Goal: Task Accomplishment & Management: Use online tool/utility

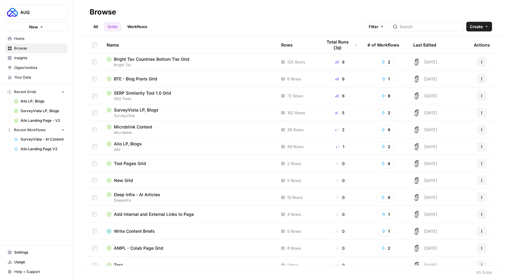
click at [133, 145] on span "Ailo LP, Blogs" at bounding box center [128, 144] width 28 height 6
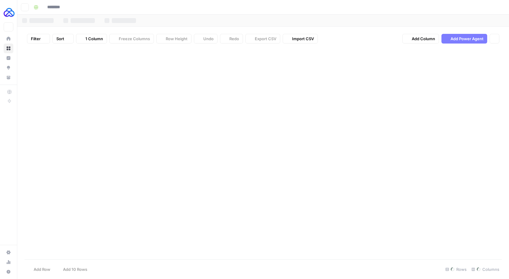
type input "**********"
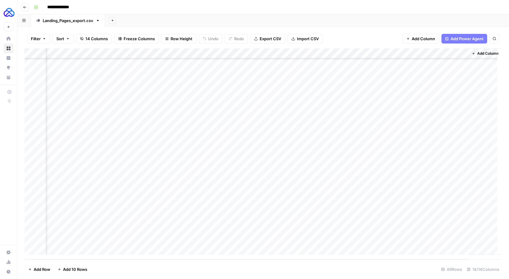
scroll to position [318, 0]
click at [63, 247] on div "Add Column" at bounding box center [263, 153] width 477 height 211
type textarea "*******"
type textarea "**********"
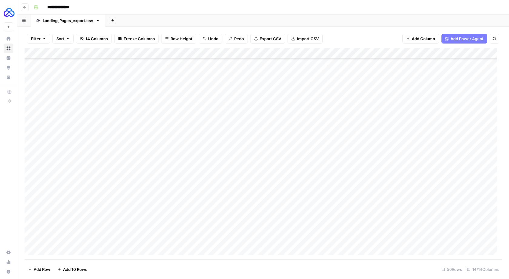
click at [194, 238] on div "Add Column" at bounding box center [263, 153] width 477 height 211
click at [194, 238] on textarea at bounding box center [214, 240] width 121 height 8
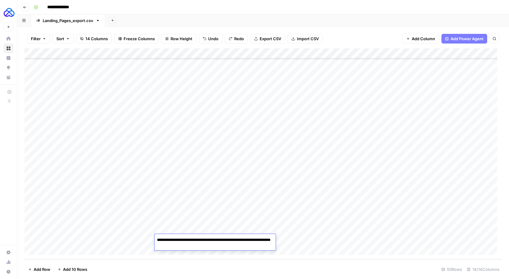
type textarea "**********"
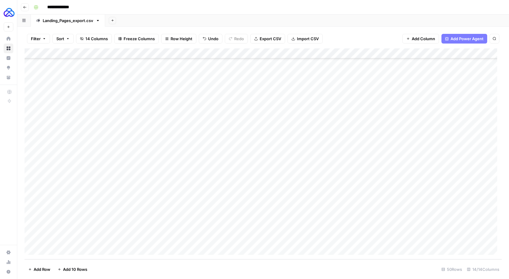
click at [306, 241] on div "Add Column" at bounding box center [263, 153] width 477 height 211
click at [257, 241] on div "Add Column" at bounding box center [263, 153] width 477 height 211
click at [172, 239] on div "Add Column" at bounding box center [263, 153] width 477 height 211
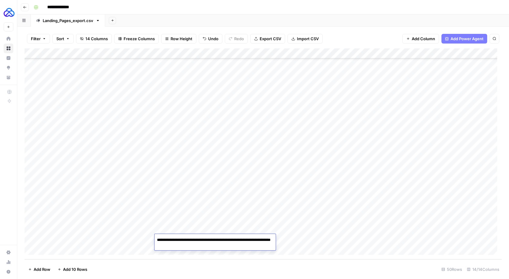
click at [172, 239] on textarea "**********" at bounding box center [214, 243] width 121 height 15
type textarea "**********"
drag, startPoint x: 293, startPoint y: 244, endPoint x: 275, endPoint y: 250, distance: 19.4
click at [293, 244] on div "Add Column" at bounding box center [263, 153] width 477 height 211
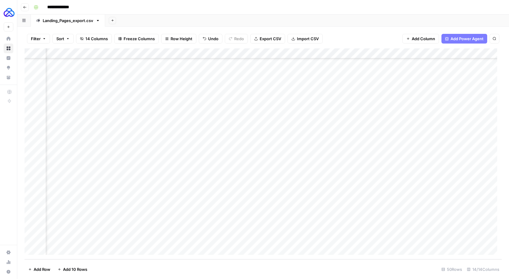
scroll to position [328, 238]
click at [424, 239] on div "Add Column" at bounding box center [263, 153] width 477 height 211
click at [150, 242] on div "Add Column" at bounding box center [263, 153] width 477 height 211
click at [231, 240] on div "Add Column" at bounding box center [263, 153] width 477 height 211
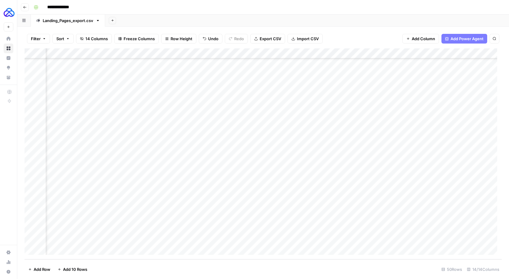
click at [231, 240] on div "Add Column" at bounding box center [263, 153] width 477 height 211
type textarea "**********"
click at [404, 238] on div "Add Column" at bounding box center [263, 153] width 477 height 211
type textarea "**********"
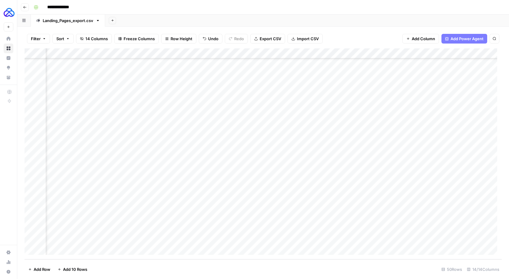
click at [344, 243] on div "Add Column" at bounding box center [263, 153] width 477 height 211
click at [395, 237] on div "Add Column" at bounding box center [263, 153] width 477 height 211
click at [352, 230] on div "Add Column" at bounding box center [263, 153] width 477 height 211
drag, startPoint x: 440, startPoint y: 235, endPoint x: 438, endPoint y: 238, distance: 3.7
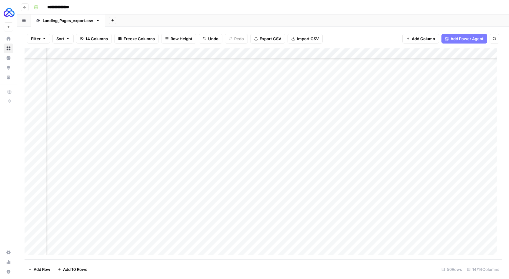
click at [438, 238] on div "Add Column" at bounding box center [263, 153] width 477 height 211
click at [456, 231] on div "Add Column" at bounding box center [263, 153] width 477 height 211
drag, startPoint x: 462, startPoint y: 234, endPoint x: 462, endPoint y: 237, distance: 3.0
click at [462, 237] on div "Add Column" at bounding box center [263, 153] width 477 height 211
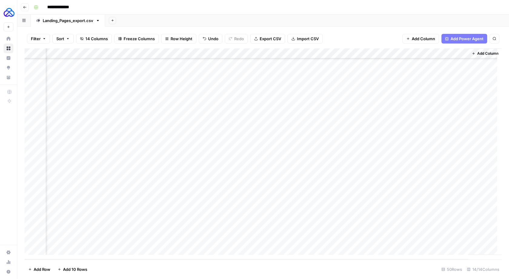
click at [327, 239] on div "Add Column" at bounding box center [263, 153] width 477 height 211
click at [173, 247] on div "Add Column" at bounding box center [263, 153] width 477 height 211
click at [79, 237] on div "Add Column" at bounding box center [263, 153] width 477 height 211
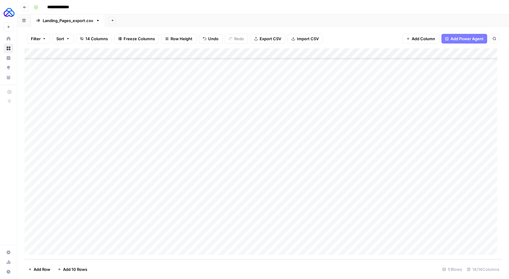
click at [83, 238] on div "Add Column" at bounding box center [263, 153] width 477 height 211
click at [83, 238] on textarea at bounding box center [93, 240] width 97 height 8
type textarea "*******"
type textarea "**********"
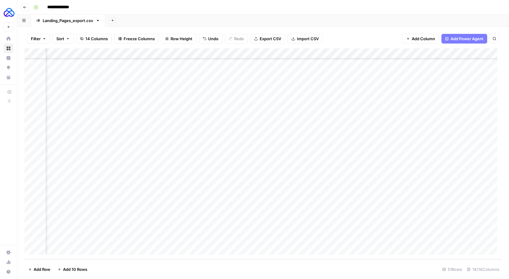
click at [387, 229] on div "Add Column" at bounding box center [263, 153] width 477 height 211
click at [471, 238] on div "Add Column" at bounding box center [263, 153] width 477 height 211
click at [192, 242] on div "Add Column" at bounding box center [263, 153] width 477 height 211
click at [198, 240] on div "Add Column" at bounding box center [263, 153] width 477 height 211
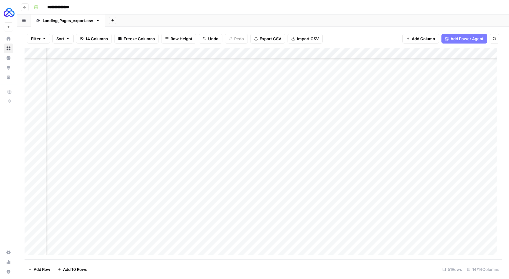
click at [198, 240] on div "Add Column" at bounding box center [263, 153] width 477 height 211
type textarea "**********"
click at [370, 242] on div "Add Column" at bounding box center [263, 153] width 477 height 211
click at [370, 242] on textarea at bounding box center [398, 240] width 97 height 8
type textarea "**********"
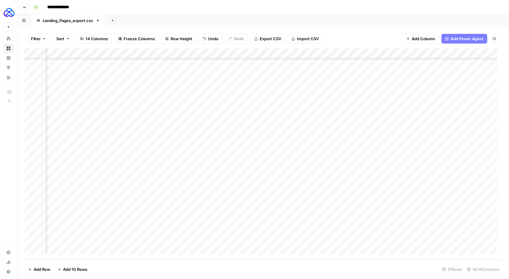
click at [411, 239] on div "Add Column" at bounding box center [263, 153] width 477 height 211
type textarea "**********"
click at [457, 239] on div "Add Column" at bounding box center [263, 153] width 477 height 211
click at [457, 239] on textarea at bounding box center [457, 240] width 97 height 8
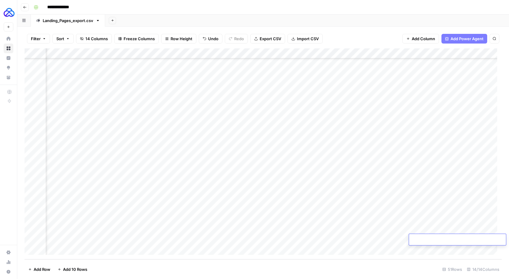
type textarea "**********"
click at [457, 231] on div "Add Column" at bounding box center [263, 153] width 477 height 211
click at [468, 234] on div "Add Column" at bounding box center [484, 151] width 33 height 207
click at [462, 236] on div "Add Column" at bounding box center [263, 153] width 477 height 211
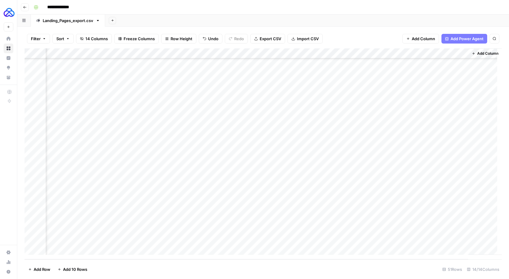
click at [326, 240] on div "Add Column" at bounding box center [263, 153] width 477 height 211
click at [69, 240] on div "Add Column" at bounding box center [263, 153] width 477 height 211
click at [108, 240] on div "Add Column" at bounding box center [263, 153] width 477 height 211
drag, startPoint x: 153, startPoint y: 243, endPoint x: 153, endPoint y: 250, distance: 7.3
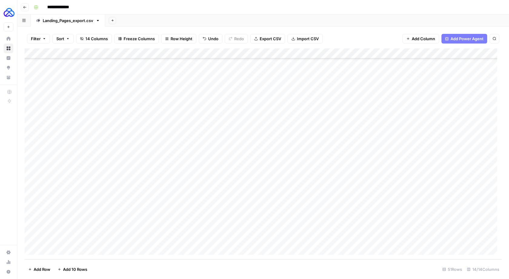
click at [153, 250] on div "Add Column" at bounding box center [263, 153] width 477 height 211
click at [76, 252] on div "Add Column" at bounding box center [263, 153] width 477 height 211
click at [85, 231] on div "Add Column" at bounding box center [263, 153] width 477 height 211
click at [115, 232] on div "Add Column" at bounding box center [263, 153] width 477 height 211
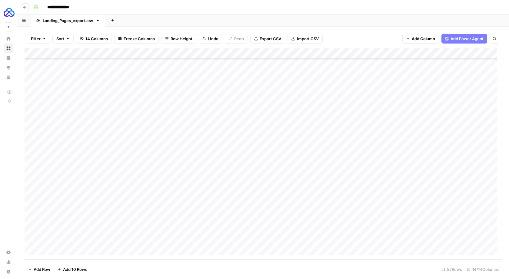
drag, startPoint x: 153, startPoint y: 233, endPoint x: 153, endPoint y: 239, distance: 6.4
click at [153, 239] on div "Add Column" at bounding box center [263, 153] width 477 height 211
click at [197, 240] on div "Add Column" at bounding box center [263, 153] width 477 height 211
click at [345, 239] on div "Add Column" at bounding box center [263, 153] width 477 height 211
click at [316, 239] on div "Add Column" at bounding box center [263, 153] width 477 height 211
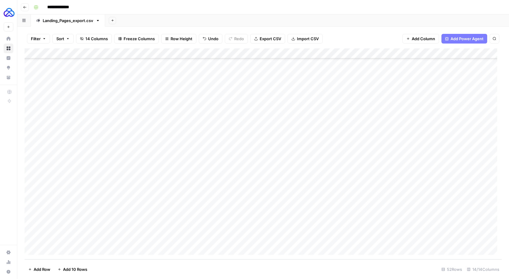
click at [316, 239] on div "Add Column" at bounding box center [263, 153] width 477 height 211
type textarea "**********"
click at [378, 232] on div "Add Column" at bounding box center [263, 153] width 477 height 211
drag, startPoint x: 449, startPoint y: 234, endPoint x: 448, endPoint y: 237, distance: 3.3
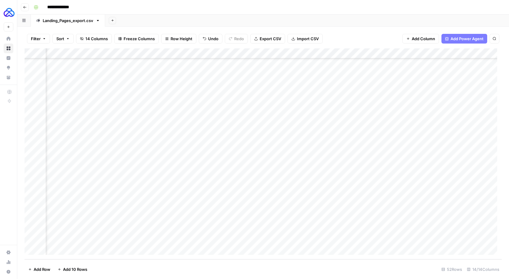
click at [448, 237] on div "Add Column" at bounding box center [263, 153] width 477 height 211
click at [411, 239] on div "Add Column" at bounding box center [263, 153] width 477 height 211
click at [459, 242] on div "Add Column" at bounding box center [263, 153] width 477 height 211
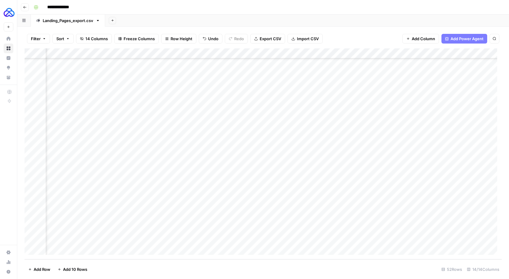
click at [351, 242] on div "Add Column" at bounding box center [263, 153] width 477 height 211
click at [454, 230] on div "Add Column" at bounding box center [263, 153] width 477 height 211
drag, startPoint x: 462, startPoint y: 234, endPoint x: 461, endPoint y: 239, distance: 5.6
click at [461, 239] on div "Add Column" at bounding box center [263, 153] width 477 height 211
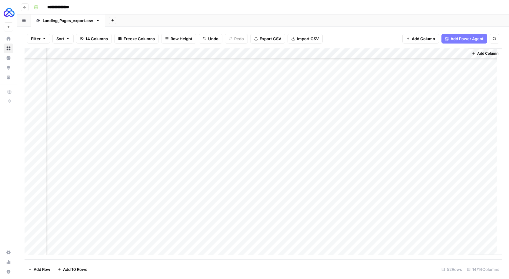
click at [326, 240] on div "Add Column" at bounding box center [263, 153] width 477 height 211
click at [378, 220] on div "Add Column" at bounding box center [263, 153] width 477 height 211
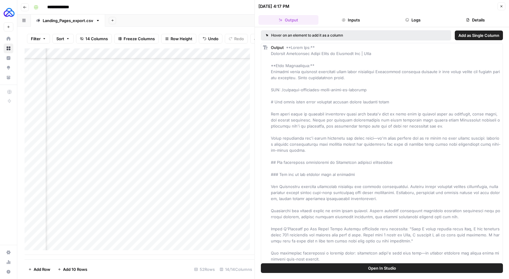
click at [410, 24] on button "Logs" at bounding box center [413, 20] width 60 height 10
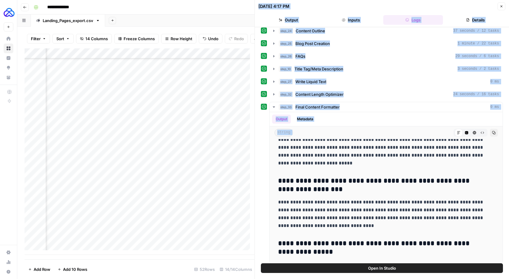
scroll to position [46, 0]
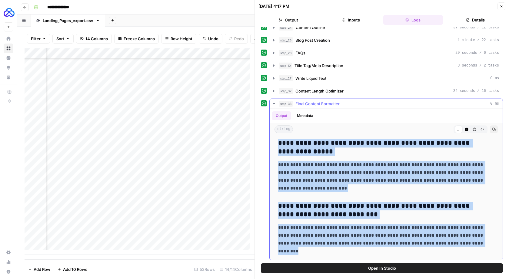
drag, startPoint x: 279, startPoint y: 189, endPoint x: 420, endPoint y: 248, distance: 153.7
copy div "**********"
click at [500, 7] on icon "button" at bounding box center [501, 7] width 4 height 4
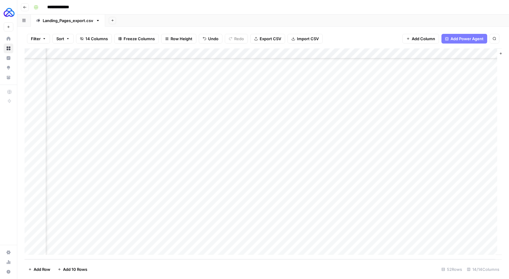
scroll to position [348, 524]
click at [340, 230] on div "Add Column" at bounding box center [263, 153] width 477 height 211
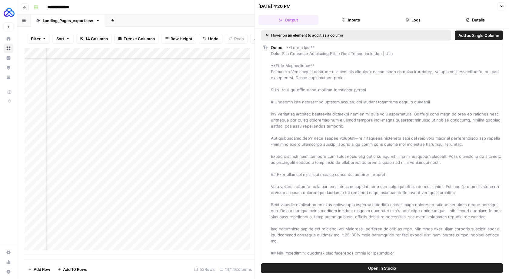
click at [425, 17] on button "Logs" at bounding box center [413, 20] width 60 height 10
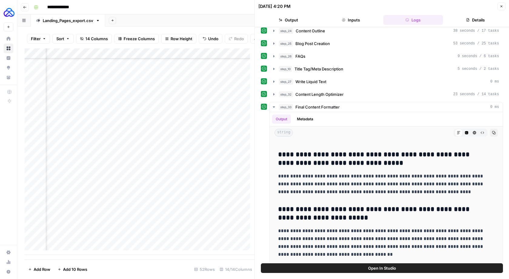
scroll to position [46, 0]
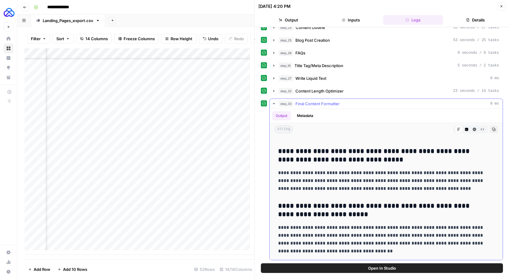
drag, startPoint x: 276, startPoint y: 188, endPoint x: 428, endPoint y: 251, distance: 164.6
copy div "**********"
click at [503, 5] on button "Close" at bounding box center [501, 6] width 8 height 8
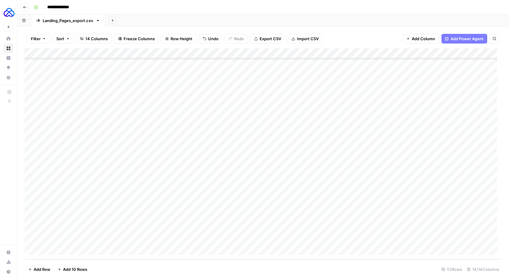
scroll to position [348, 0]
click at [58, 249] on div "Add Column" at bounding box center [263, 153] width 477 height 211
type textarea "*******"
type textarea "**********"
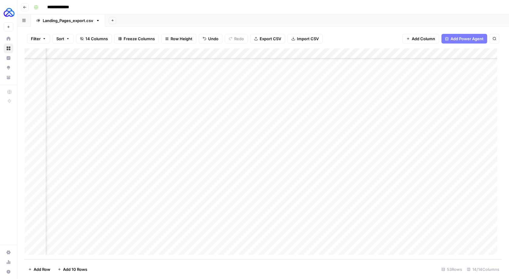
scroll to position [359, 122]
click at [279, 239] on div "Add Column" at bounding box center [263, 153] width 477 height 211
click at [82, 237] on div "Add Column" at bounding box center [263, 153] width 477 height 211
type textarea "**********"
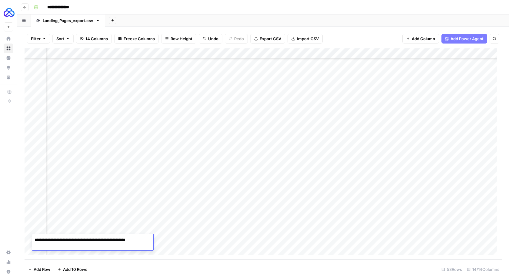
click at [256, 241] on div "Add Column" at bounding box center [263, 153] width 477 height 211
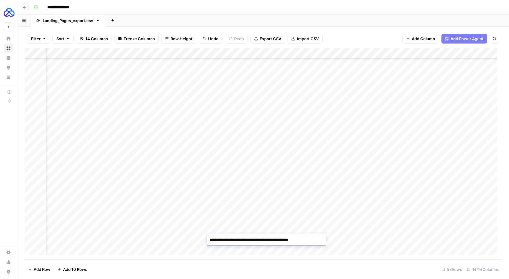
click at [252, 240] on textarea "**********" at bounding box center [266, 240] width 119 height 8
type textarea "**********"
click at [185, 240] on div "Add Column" at bounding box center [263, 153] width 477 height 211
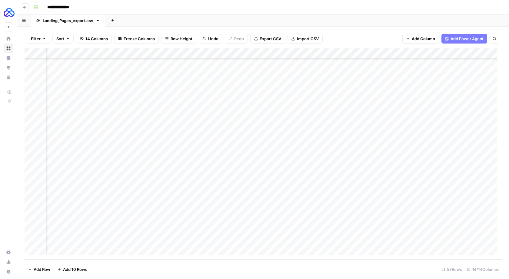
click at [185, 240] on div "Add Column" at bounding box center [263, 153] width 477 height 211
type textarea "**********"
click at [359, 233] on div "Add Column" at bounding box center [263, 153] width 477 height 211
drag, startPoint x: 439, startPoint y: 234, endPoint x: 438, endPoint y: 237, distance: 3.3
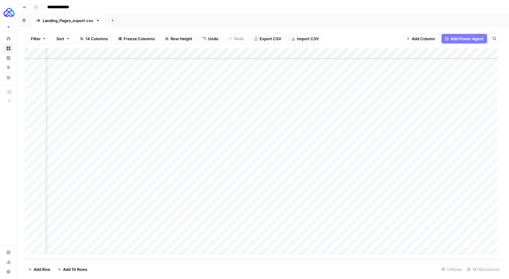
click at [438, 237] on div "Add Column" at bounding box center [263, 153] width 477 height 211
click at [113, 239] on div "Add Column" at bounding box center [263, 153] width 477 height 211
click at [188, 242] on div "Add Column" at bounding box center [263, 153] width 477 height 211
click at [252, 241] on div "Add Column" at bounding box center [263, 153] width 477 height 211
click at [299, 240] on div "Add Column" at bounding box center [263, 153] width 477 height 211
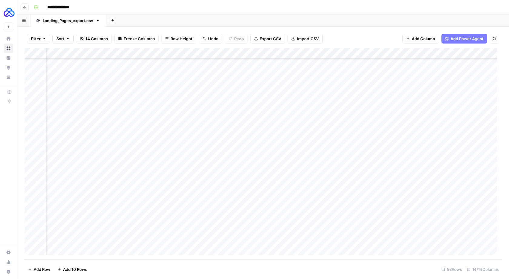
scroll to position [359, 524]
click at [436, 228] on div "Add Column" at bounding box center [263, 153] width 477 height 211
click at [462, 236] on div "Add Column" at bounding box center [263, 153] width 477 height 211
click at [326, 241] on div "Add Column" at bounding box center [263, 153] width 477 height 211
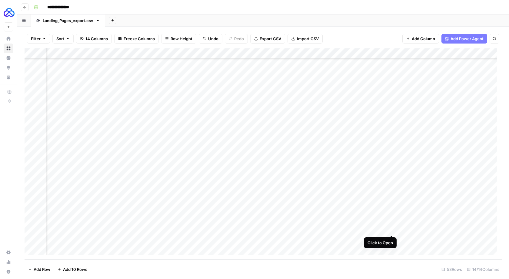
click at [391, 229] on div "Add Column" at bounding box center [263, 153] width 477 height 211
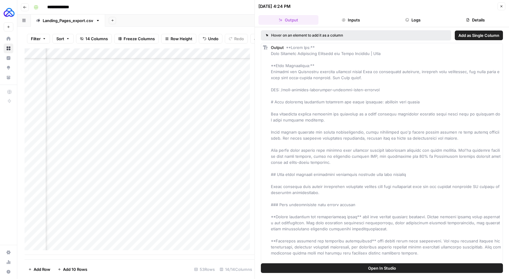
click at [416, 19] on button "Logs" at bounding box center [413, 20] width 60 height 10
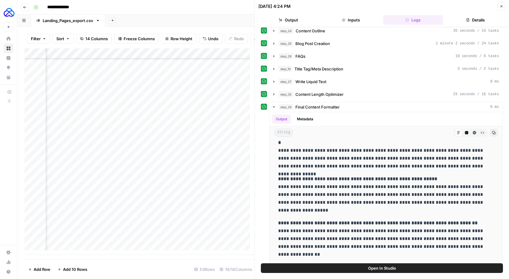
scroll to position [46, 0]
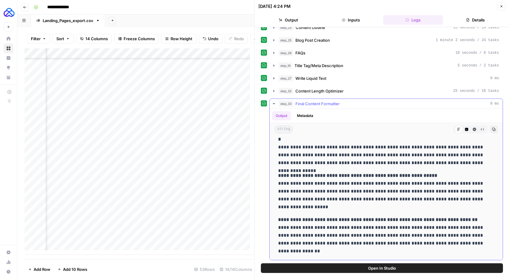
drag, startPoint x: 276, startPoint y: 190, endPoint x: 384, endPoint y: 249, distance: 122.5
copy div "**********"
drag, startPoint x: 501, startPoint y: 9, endPoint x: 450, endPoint y: 70, distance: 79.3
click at [501, 9] on button "Close" at bounding box center [501, 6] width 8 height 8
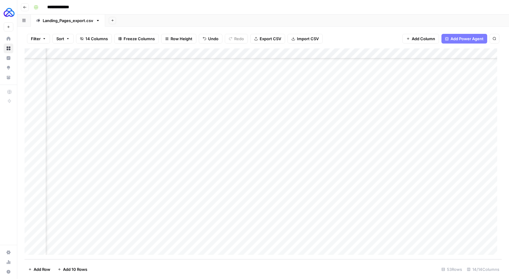
scroll to position [359, 0]
click at [69, 252] on div "Add Column" at bounding box center [263, 153] width 477 height 211
click at [72, 232] on div "Add Column" at bounding box center [263, 153] width 477 height 211
click at [113, 230] on div "Add Column" at bounding box center [263, 153] width 477 height 211
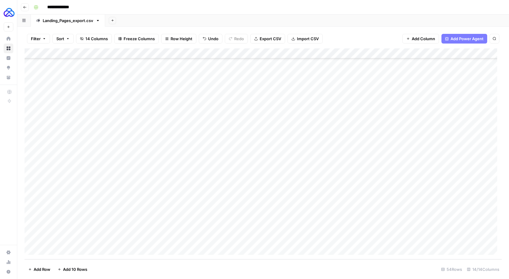
drag, startPoint x: 153, startPoint y: 234, endPoint x: 153, endPoint y: 239, distance: 4.9
click at [153, 239] on div "Add Column" at bounding box center [263, 153] width 477 height 211
click at [219, 242] on div "Add Column" at bounding box center [263, 153] width 477 height 211
click at [373, 241] on div "Add Column" at bounding box center [263, 153] width 477 height 211
click at [315, 241] on div "Add Column" at bounding box center [263, 153] width 477 height 211
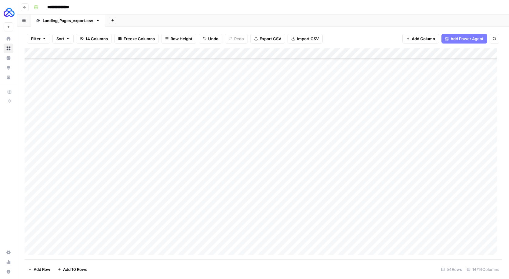
click at [315, 241] on div "Add Column" at bounding box center [263, 153] width 477 height 211
type textarea "**********"
click at [404, 242] on div "Add Column" at bounding box center [263, 153] width 477 height 211
click at [414, 236] on div "Add Column" at bounding box center [263, 153] width 477 height 211
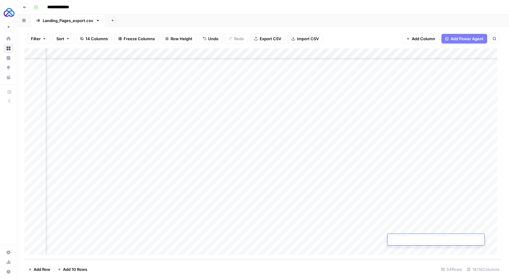
type textarea "**********"
click at [455, 241] on div "Add Column" at bounding box center [263, 153] width 477 height 211
click at [455, 241] on textarea at bounding box center [457, 240] width 97 height 8
type textarea "**********"
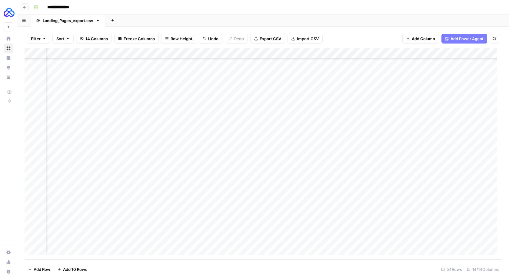
click at [468, 235] on div "Add Column" at bounding box center [263, 153] width 477 height 211
click at [459, 243] on textarea at bounding box center [457, 240] width 97 height 8
paste textarea "**********"
type textarea "**********"
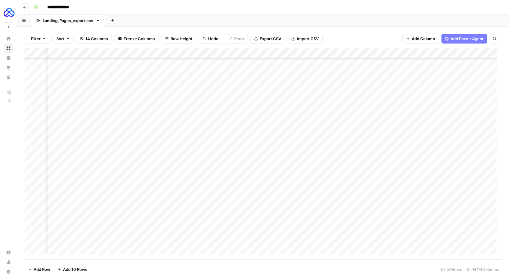
click at [378, 228] on div "Add Column" at bounding box center [263, 153] width 477 height 211
click at [440, 238] on div "Add Column" at bounding box center [263, 153] width 477 height 211
drag, startPoint x: 441, startPoint y: 235, endPoint x: 441, endPoint y: 239, distance: 3.9
click at [441, 239] on div "Add Column" at bounding box center [263, 153] width 477 height 211
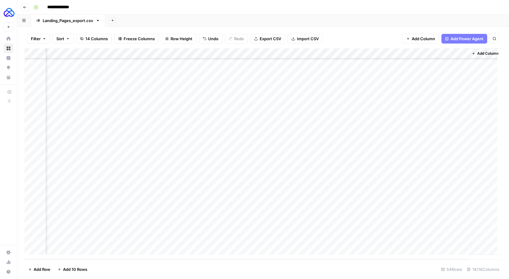
click at [439, 232] on div "Add Column" at bounding box center [263, 153] width 477 height 211
drag, startPoint x: 462, startPoint y: 234, endPoint x: 461, endPoint y: 239, distance: 4.6
click at [461, 239] on div "Add Column" at bounding box center [263, 153] width 477 height 211
click at [327, 239] on div "Add Column" at bounding box center [263, 153] width 477 height 211
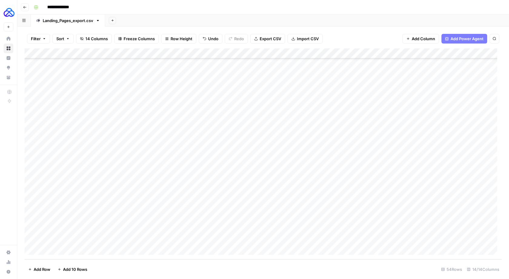
click at [60, 247] on div "Add Column" at bounding box center [263, 153] width 477 height 211
type textarea "*******"
type textarea "**********"
click at [370, 240] on div "Add Column" at bounding box center [263, 153] width 477 height 211
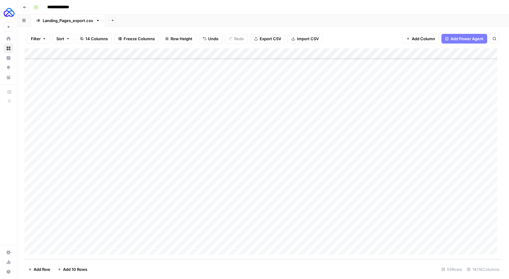
click at [306, 241] on div "Add Column" at bounding box center [263, 153] width 477 height 211
type textarea "*"
type textarea "**********"
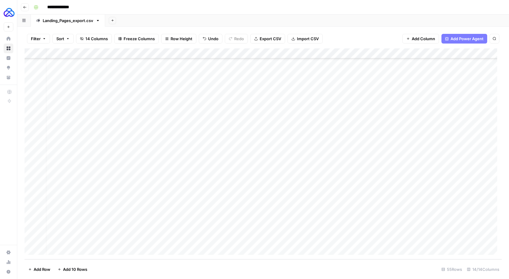
click at [454, 239] on div "Add Column" at bounding box center [263, 153] width 477 height 211
click at [454, 239] on textarea at bounding box center [457, 240] width 97 height 8
type textarea "**********"
click at [457, 239] on div "Add Column" at bounding box center [263, 153] width 477 height 211
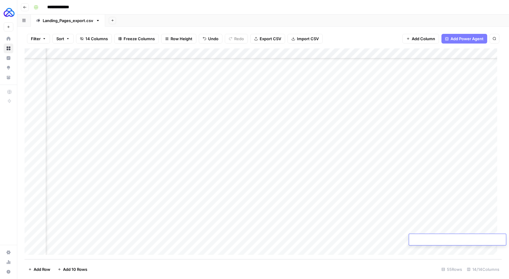
type textarea "**********"
click at [464, 239] on div "Add Column" at bounding box center [263, 153] width 477 height 211
type textarea "**********"
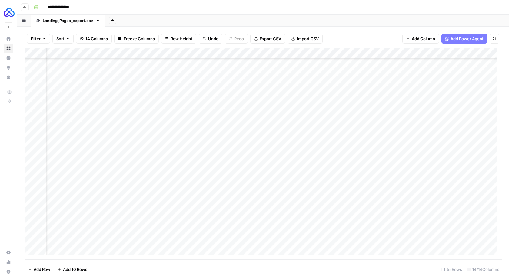
click at [418, 232] on div "Add Column" at bounding box center [263, 153] width 477 height 211
drag, startPoint x: 441, startPoint y: 233, endPoint x: 440, endPoint y: 238, distance: 4.2
click at [440, 238] on div "Add Column" at bounding box center [263, 153] width 477 height 211
click at [451, 233] on div "Add Column" at bounding box center [263, 153] width 477 height 211
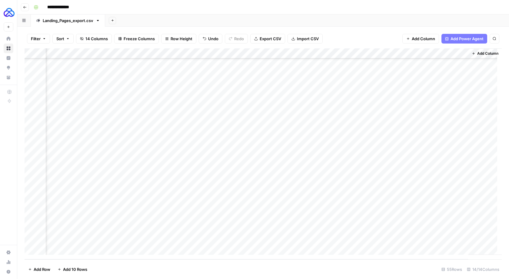
drag, startPoint x: 462, startPoint y: 234, endPoint x: 462, endPoint y: 238, distance: 3.3
click at [462, 238] on div "Add Column" at bounding box center [263, 153] width 477 height 211
click at [327, 239] on div "Add Column" at bounding box center [263, 153] width 477 height 211
click at [67, 250] on div "Add Column" at bounding box center [263, 153] width 477 height 211
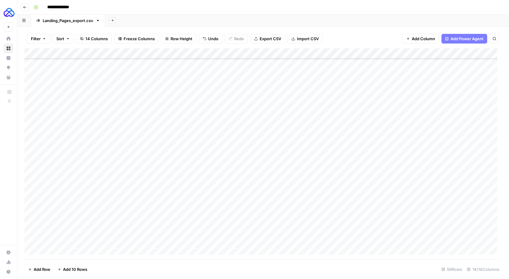
scroll to position [390, 0]
type textarea "*******"
type textarea "**********"
click at [340, 239] on div "Add Column" at bounding box center [263, 153] width 477 height 211
click at [302, 239] on div "Add Column" at bounding box center [263, 153] width 477 height 211
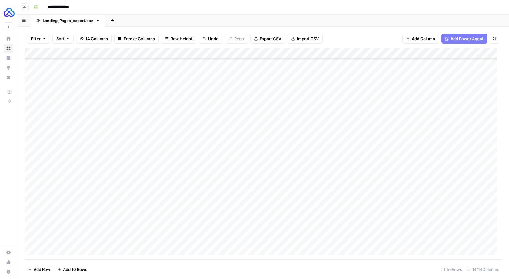
click at [302, 239] on div "Add Column" at bounding box center [263, 153] width 477 height 211
type textarea "**********"
click at [462, 239] on div "Add Column" at bounding box center [263, 153] width 477 height 211
click at [462, 239] on textarea at bounding box center [490, 240] width 97 height 8
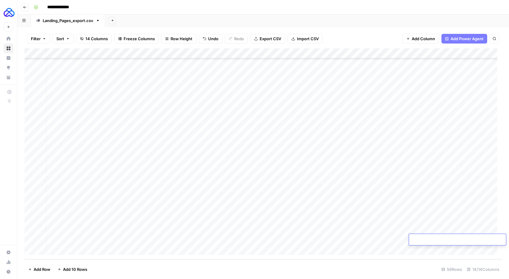
type textarea "**********"
click at [462, 240] on div "Add Column" at bounding box center [263, 153] width 477 height 211
type textarea "**********"
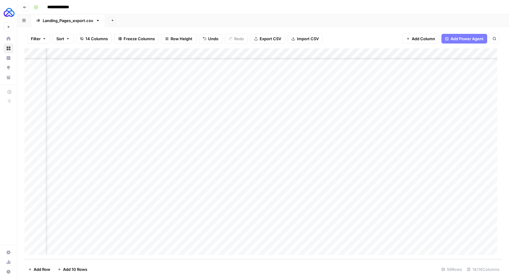
click at [415, 238] on div "Add Column" at bounding box center [263, 153] width 477 height 211
click at [471, 241] on div "Add Column" at bounding box center [263, 153] width 477 height 211
click at [207, 242] on div "Add Column" at bounding box center [263, 153] width 477 height 211
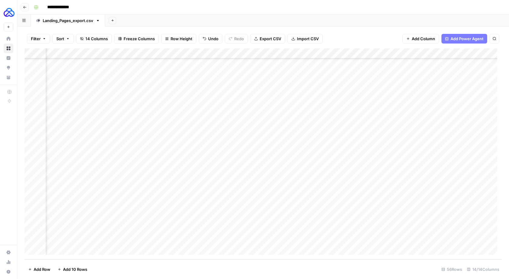
click at [313, 242] on div "Add Column" at bounding box center [263, 153] width 477 height 211
click at [373, 234] on div "Add Column" at bounding box center [263, 153] width 477 height 211
drag, startPoint x: 441, startPoint y: 234, endPoint x: 439, endPoint y: 239, distance: 5.6
click at [439, 239] on div "Add Column" at bounding box center [263, 153] width 477 height 211
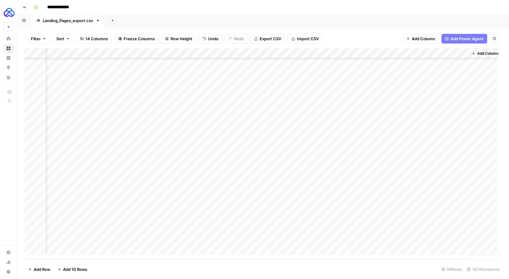
click at [445, 230] on div "Add Column" at bounding box center [263, 153] width 477 height 211
drag, startPoint x: 463, startPoint y: 234, endPoint x: 462, endPoint y: 238, distance: 3.7
click at [462, 238] on div "Add Column" at bounding box center [263, 153] width 477 height 211
click at [327, 240] on div "Add Column" at bounding box center [263, 153] width 477 height 211
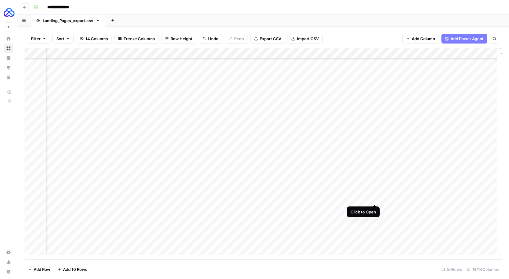
click at [374, 198] on div "Add Column" at bounding box center [263, 153] width 477 height 211
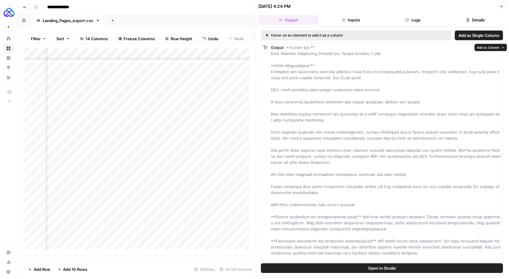
click at [412, 16] on button "Logs" at bounding box center [413, 20] width 60 height 10
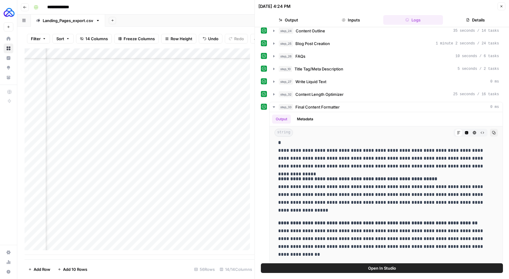
scroll to position [46, 0]
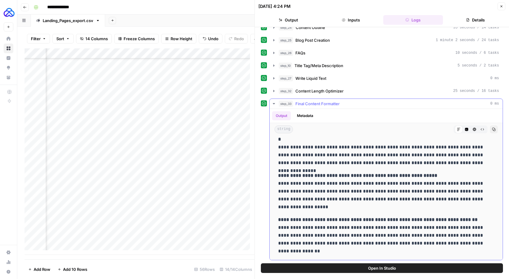
drag, startPoint x: 278, startPoint y: 190, endPoint x: 417, endPoint y: 249, distance: 151.0
copy div "**********"
click at [503, 4] on button "Close" at bounding box center [501, 6] width 8 height 8
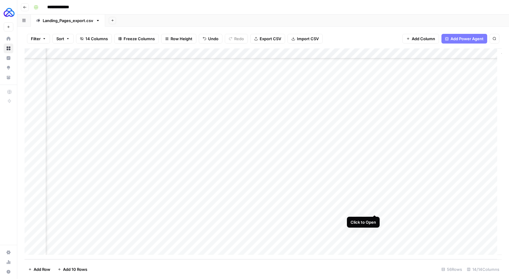
click at [375, 209] on div "Add Column" at bounding box center [263, 153] width 477 height 211
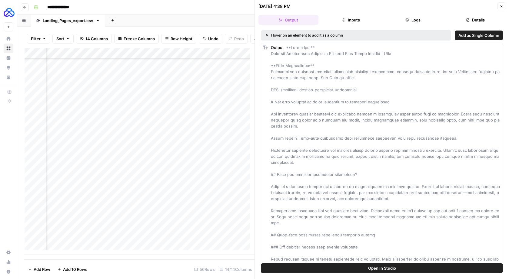
click at [414, 23] on button "Logs" at bounding box center [413, 20] width 60 height 10
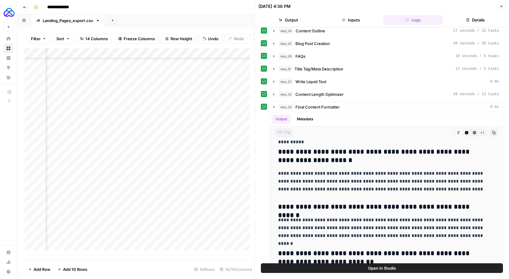
scroll to position [46, 0]
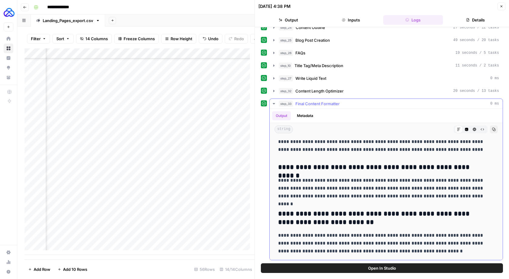
drag, startPoint x: 278, startPoint y: 190, endPoint x: 425, endPoint y: 249, distance: 158.5
copy div "**********"
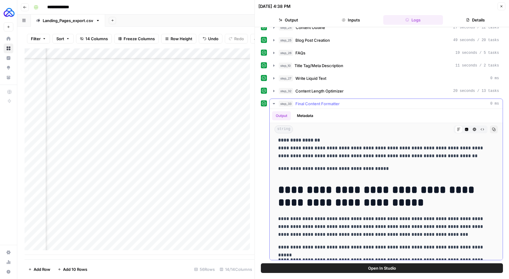
scroll to position [0, 0]
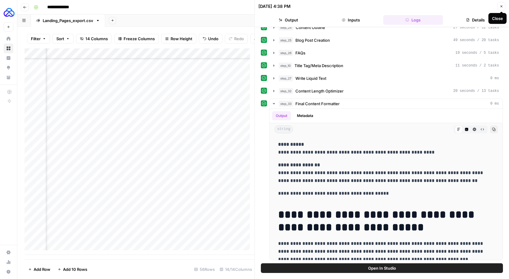
click at [499, 7] on icon "button" at bounding box center [501, 7] width 4 height 4
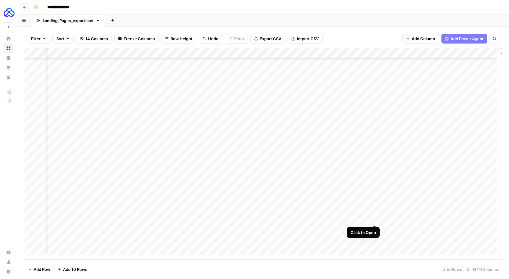
click at [374, 221] on div "Add Column" at bounding box center [263, 153] width 477 height 211
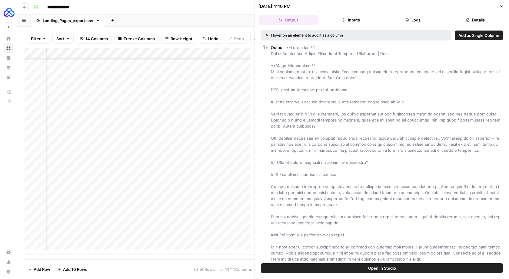
click at [406, 20] on icon "button" at bounding box center [407, 20] width 4 height 4
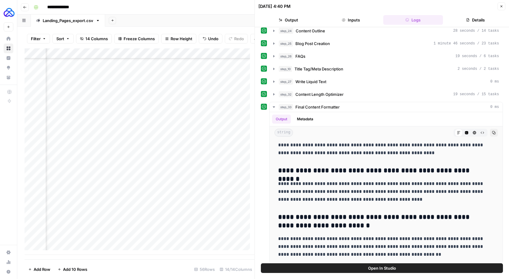
scroll to position [46, 0]
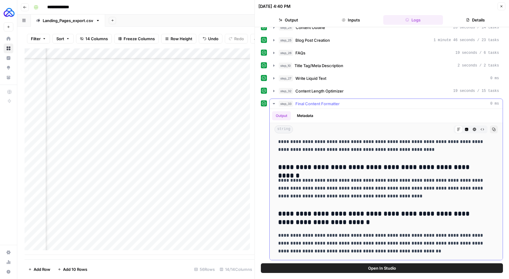
drag, startPoint x: 279, startPoint y: 190, endPoint x: 444, endPoint y: 249, distance: 175.5
copy div "**********"
click at [499, 6] on button "Close" at bounding box center [501, 6] width 8 height 8
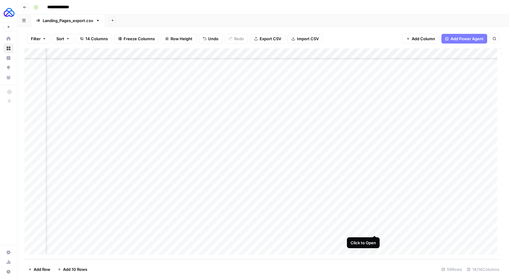
click at [373, 229] on div "Add Column" at bounding box center [263, 153] width 477 height 211
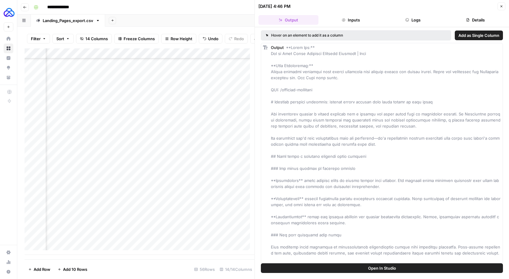
click at [409, 20] on button "Logs" at bounding box center [413, 20] width 60 height 10
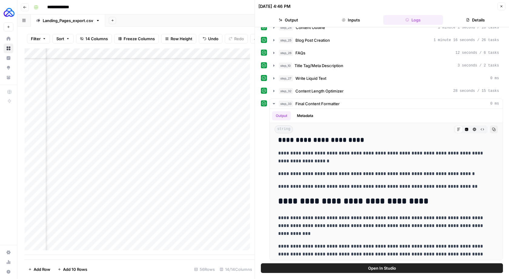
scroll to position [2317, 0]
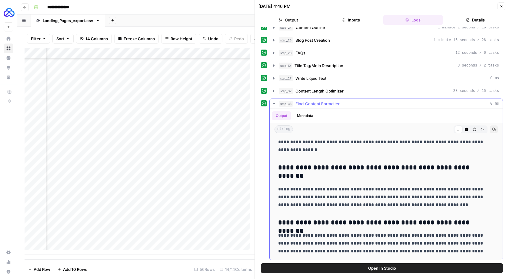
drag, startPoint x: 278, startPoint y: 145, endPoint x: 476, endPoint y: 249, distance: 223.5
copy div "**********"
click at [501, 3] on button "Close" at bounding box center [501, 6] width 8 height 8
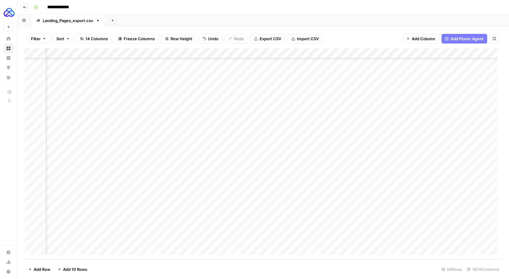
scroll to position [390, 478]
